Goal: Find specific page/section: Find specific page/section

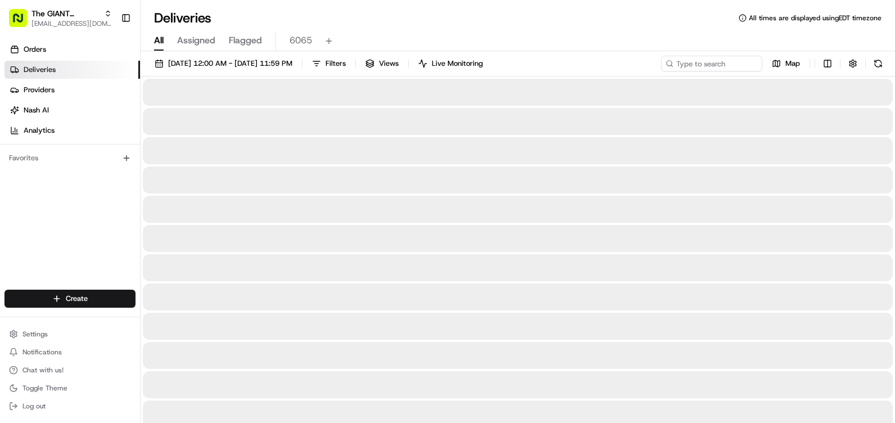
click at [287, 42] on div "All Assigned Flagged 6065" at bounding box center [518, 41] width 754 height 20
click at [291, 38] on span "6065" at bounding box center [301, 40] width 22 height 13
